Goal: Task Accomplishment & Management: Manage account settings

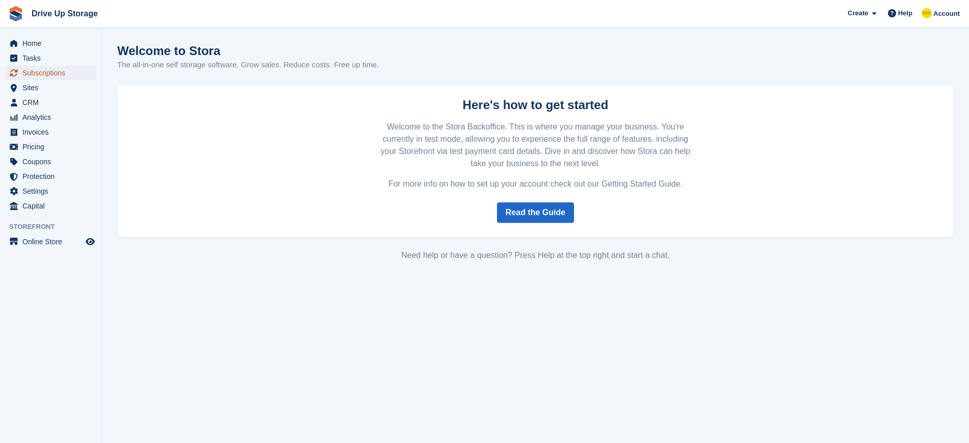
click at [41, 71] on span "Subscriptions" at bounding box center [52, 73] width 61 height 14
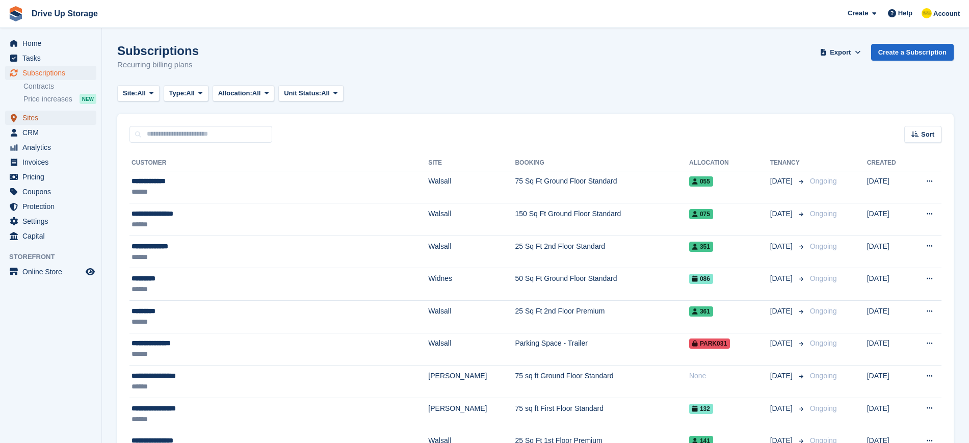
click at [31, 115] on span "Sites" at bounding box center [52, 118] width 61 height 14
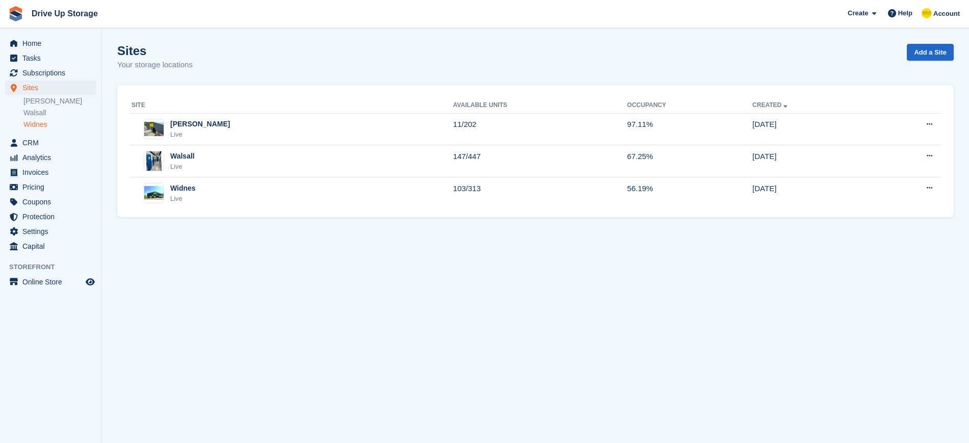
click at [38, 124] on link "Widnes" at bounding box center [59, 125] width 73 height 10
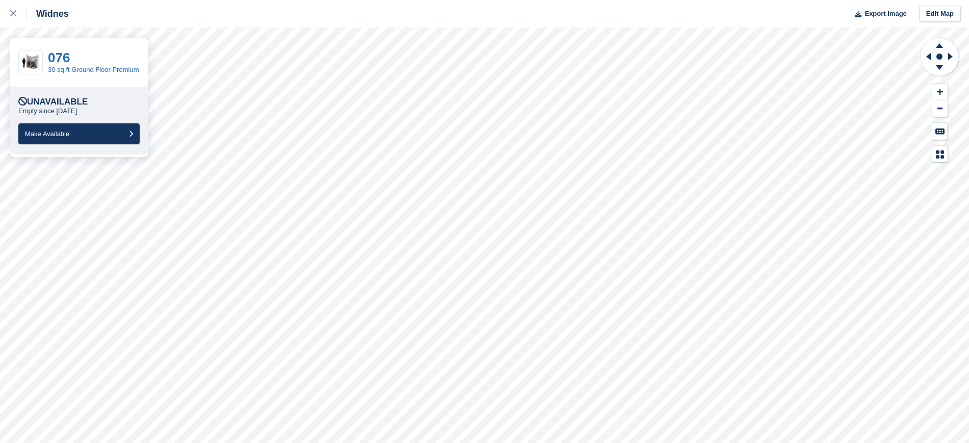
click at [81, 106] on div "Unavailable" at bounding box center [52, 102] width 69 height 10
click at [54, 56] on link "076" at bounding box center [59, 57] width 22 height 15
click at [938, 44] on icon at bounding box center [940, 44] width 27 height 13
click at [941, 66] on icon at bounding box center [939, 67] width 7 height 5
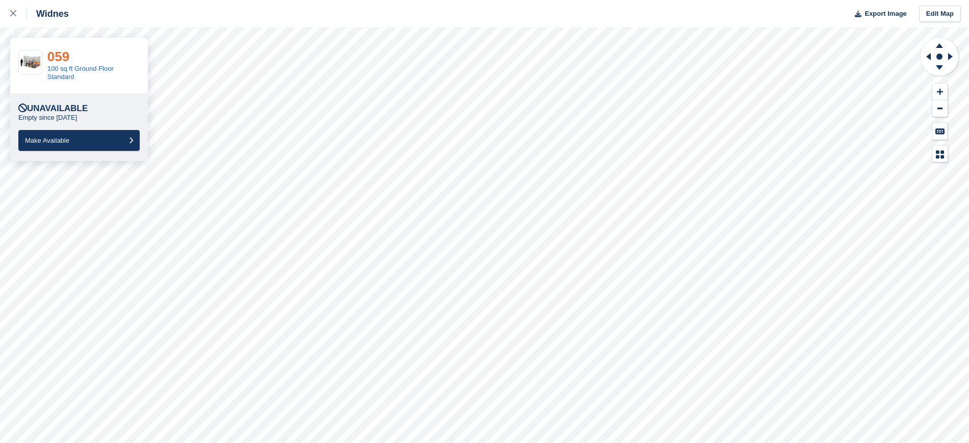
click at [50, 58] on link "059" at bounding box center [58, 56] width 22 height 15
click at [11, 15] on icon at bounding box center [13, 13] width 6 height 6
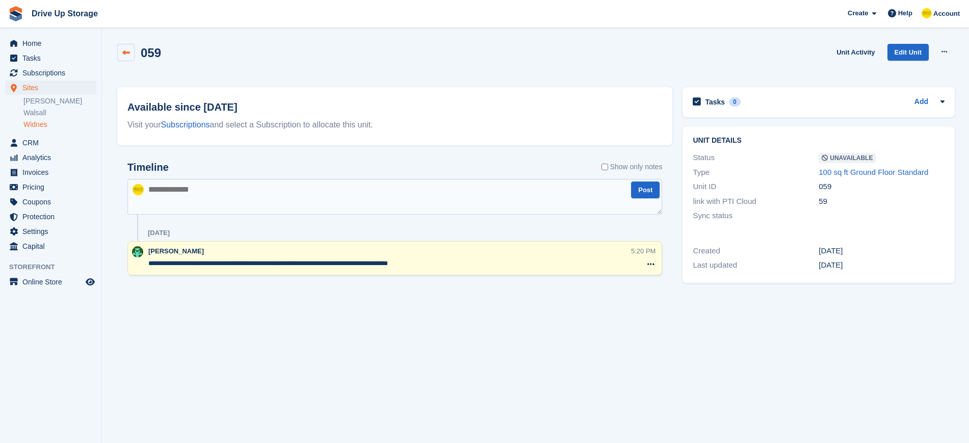
click at [131, 47] on link at bounding box center [125, 52] width 17 height 17
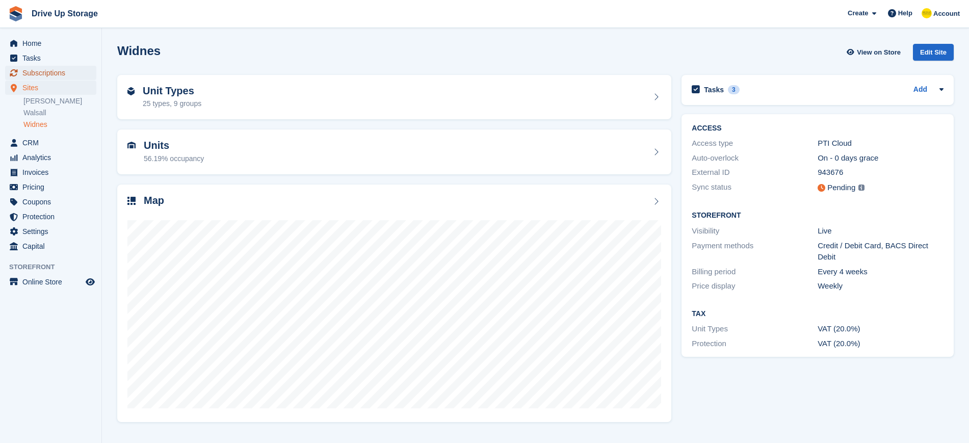
click at [43, 72] on span "Subscriptions" at bounding box center [52, 73] width 61 height 14
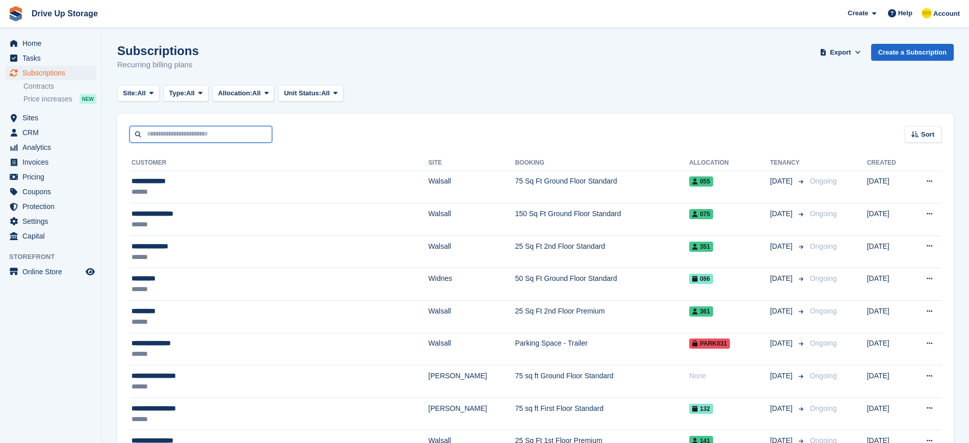
click at [193, 137] on input "text" at bounding box center [201, 134] width 143 height 17
type input "*****"
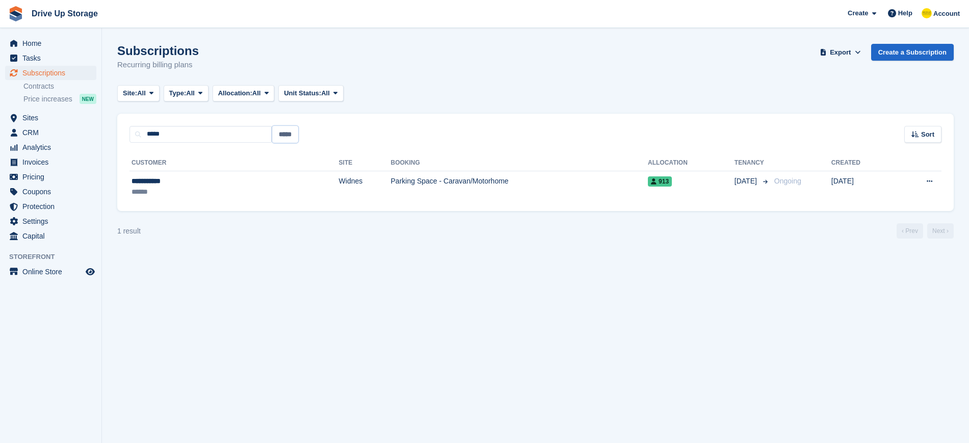
click at [286, 135] on input "*****" at bounding box center [285, 134] width 26 height 17
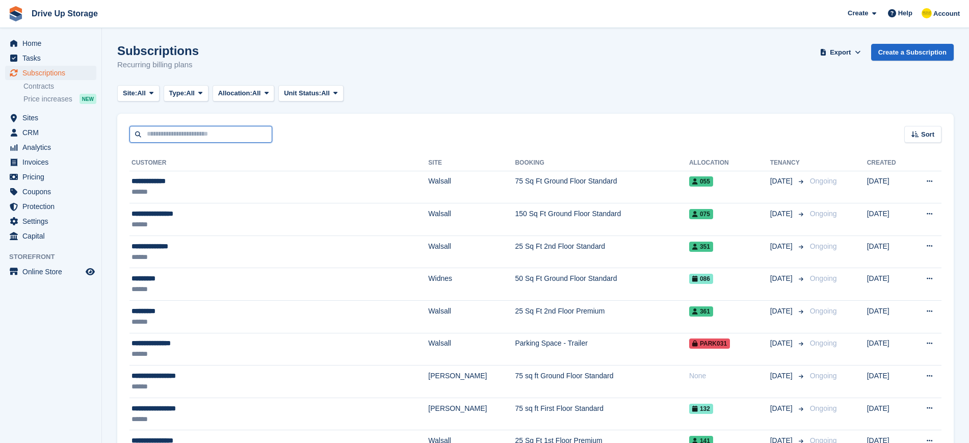
click at [167, 127] on input "text" at bounding box center [201, 134] width 143 height 17
type input "*******"
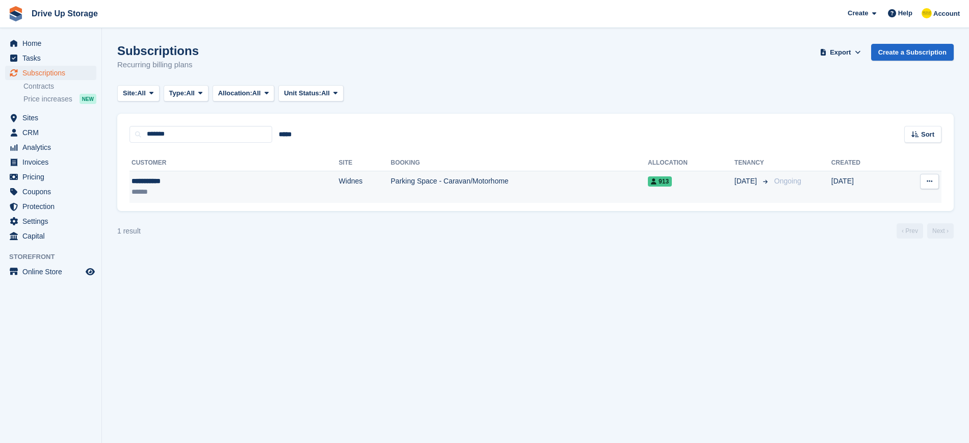
click at [339, 178] on td "Widnes" at bounding box center [365, 187] width 52 height 32
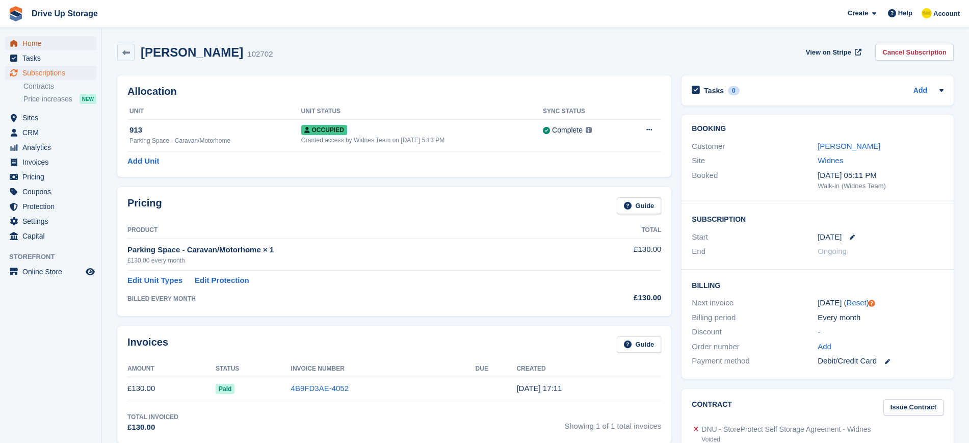
click at [38, 44] on span "Home" at bounding box center [52, 43] width 61 height 14
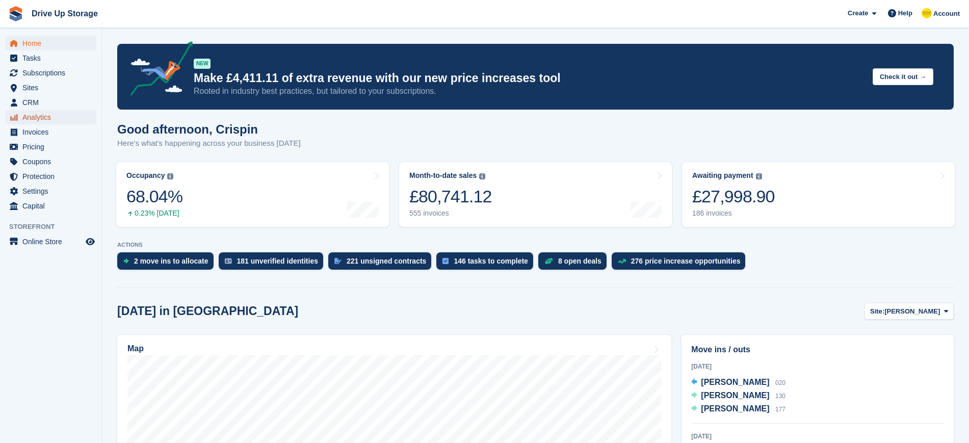
click at [47, 115] on span "Analytics" at bounding box center [52, 117] width 61 height 14
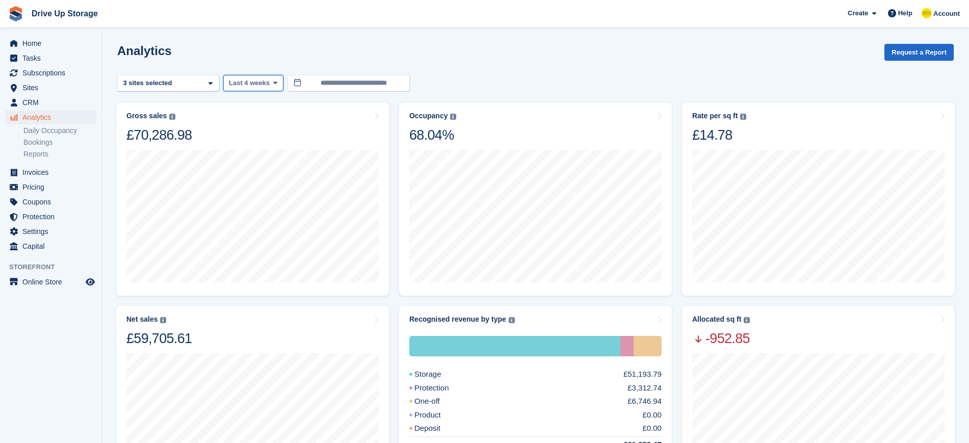
click at [271, 82] on span at bounding box center [275, 83] width 8 height 8
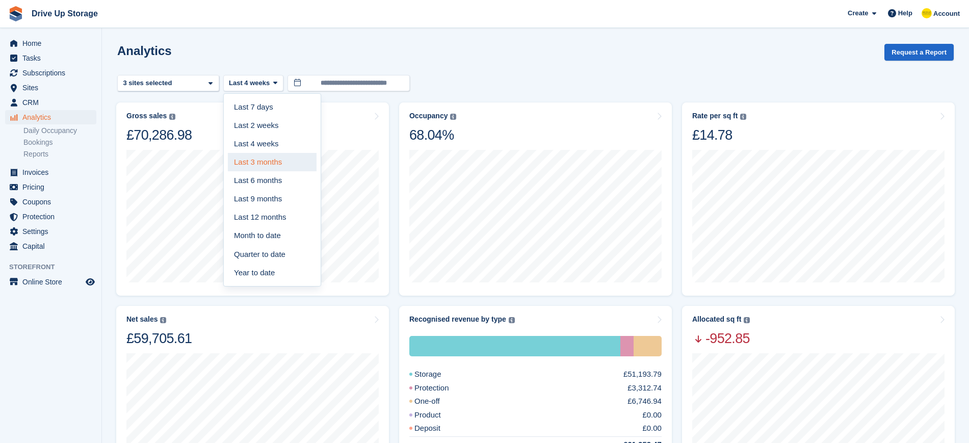
click at [268, 162] on link "Last 3 months" at bounding box center [272, 162] width 89 height 18
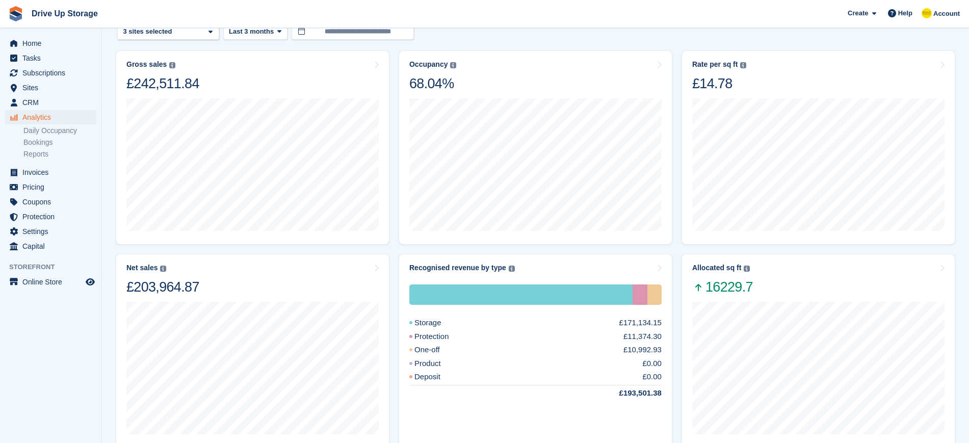
scroll to position [49, 0]
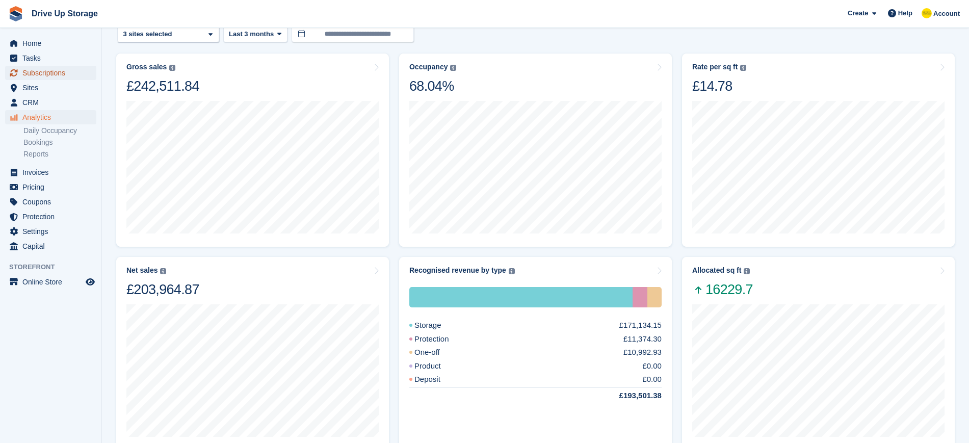
click at [45, 75] on span "Subscriptions" at bounding box center [52, 73] width 61 height 14
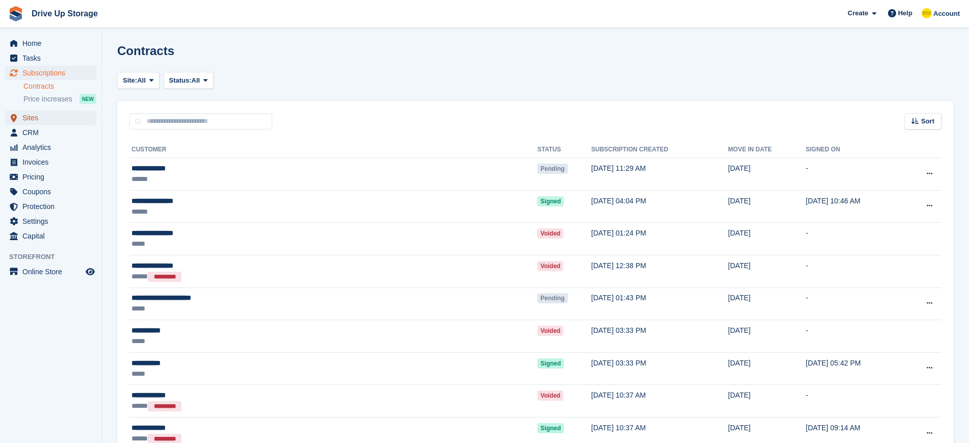
click at [38, 115] on span "Sites" at bounding box center [52, 118] width 61 height 14
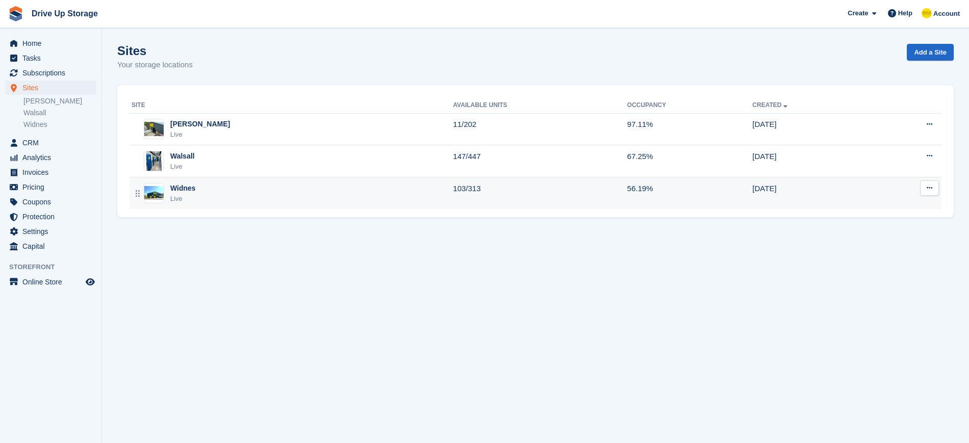
click at [261, 200] on div "Widnes Live" at bounding box center [293, 193] width 322 height 21
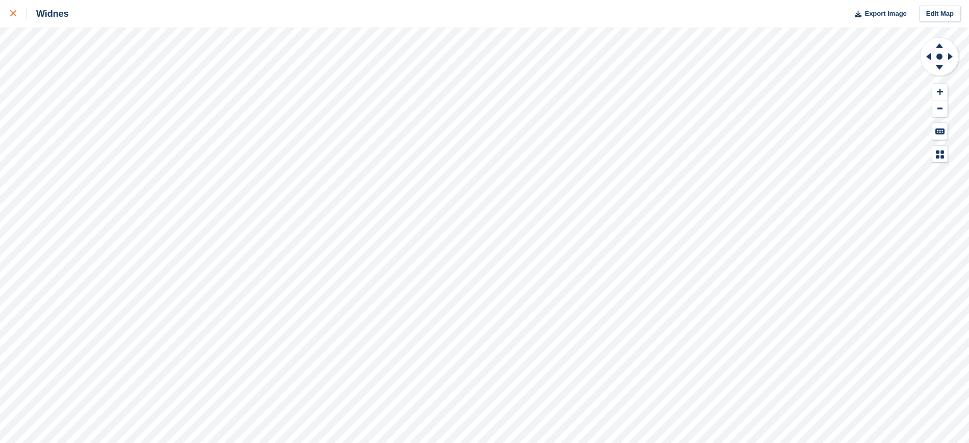
click at [12, 9] on div at bounding box center [18, 14] width 17 height 12
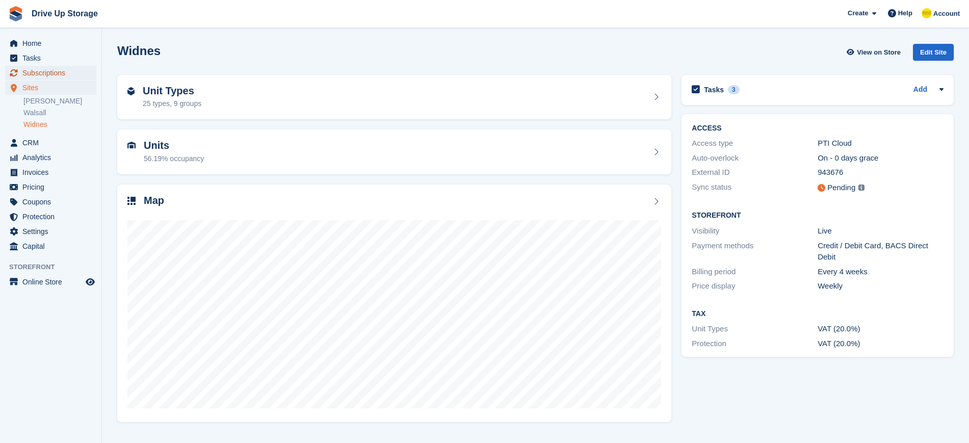
click at [37, 70] on span "Subscriptions" at bounding box center [52, 73] width 61 height 14
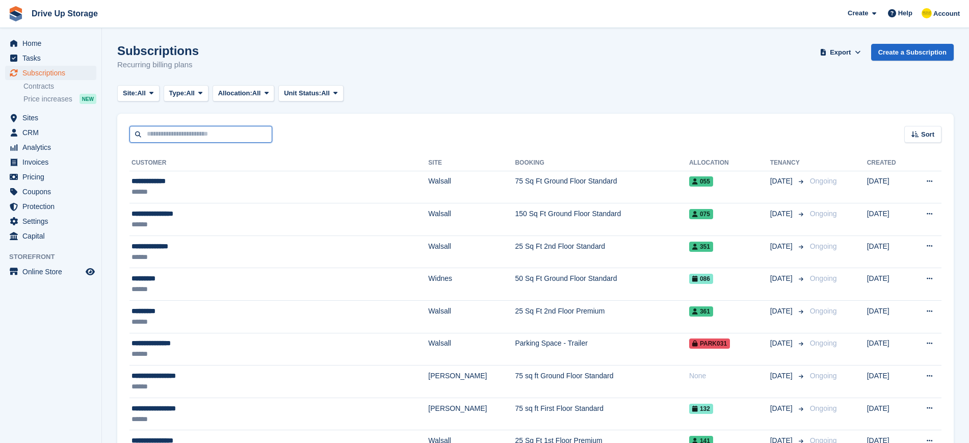
click at [183, 131] on input "text" at bounding box center [201, 134] width 143 height 17
type input "******"
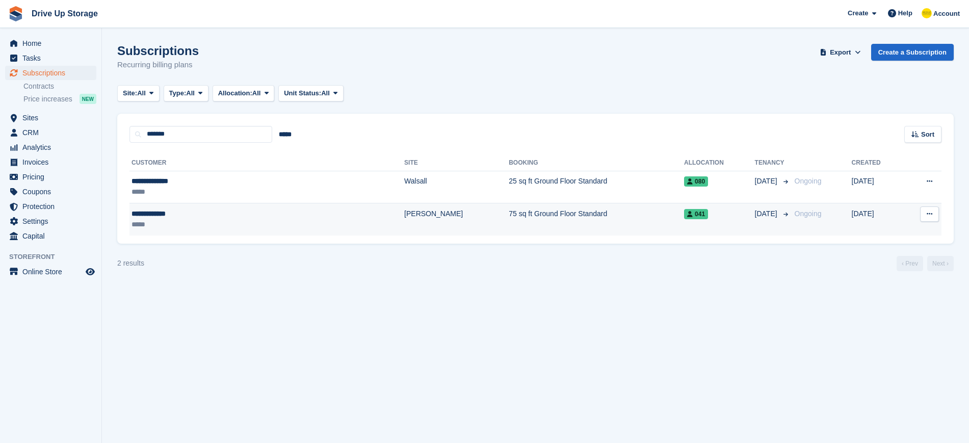
click at [186, 215] on div "**********" at bounding box center [208, 214] width 152 height 11
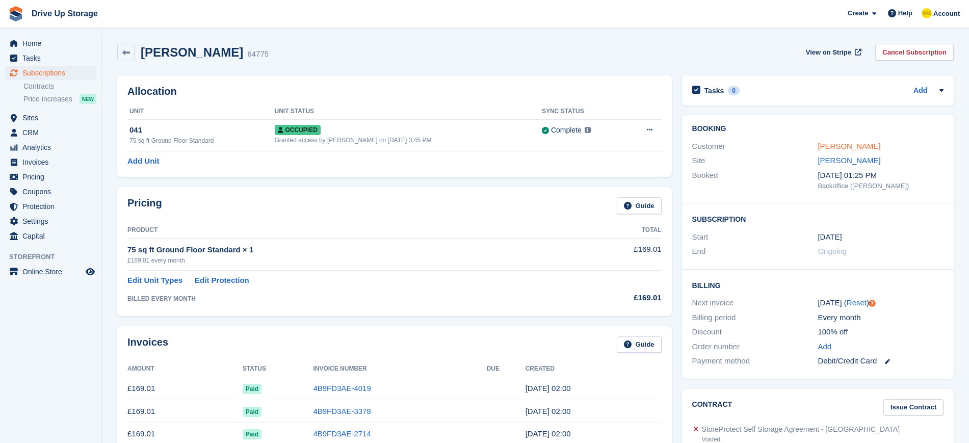
click at [838, 146] on link "Gordon Braint" at bounding box center [849, 146] width 63 height 9
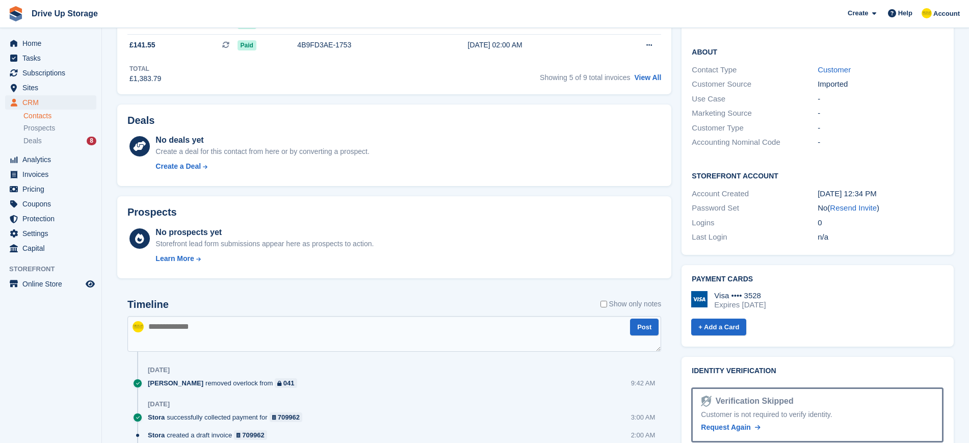
scroll to position [549, 0]
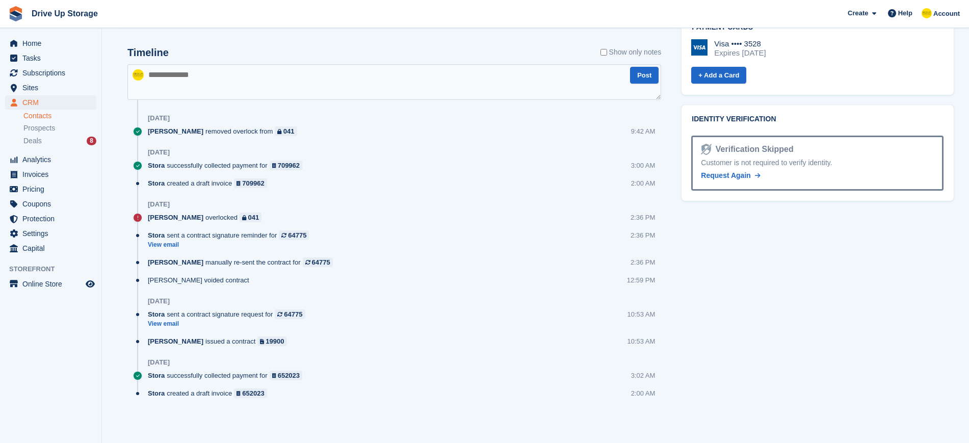
click at [33, 34] on div "Home Tasks Subscriptions Subscriptions Subscriptions Contracts Price increases …" at bounding box center [50, 144] width 101 height 224
click at [37, 44] on span "Home" at bounding box center [52, 43] width 61 height 14
